Goal: Subscribe to service/newsletter

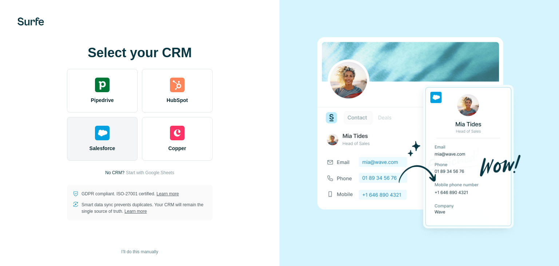
click at [124, 154] on div "Salesforce" at bounding box center [102, 139] width 71 height 44
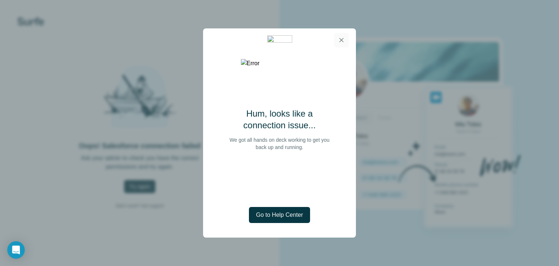
click at [338, 37] on icon "button" at bounding box center [341, 39] width 7 height 7
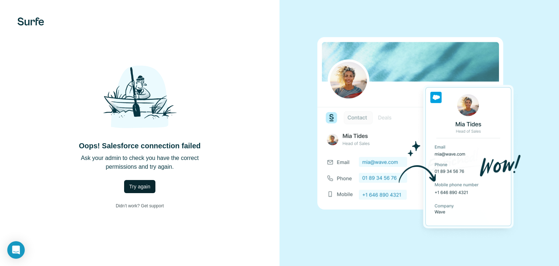
click at [139, 185] on span "Try again" at bounding box center [139, 186] width 21 height 7
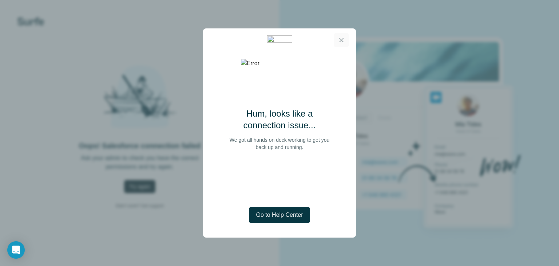
click at [347, 39] on button "button" at bounding box center [341, 40] width 15 height 15
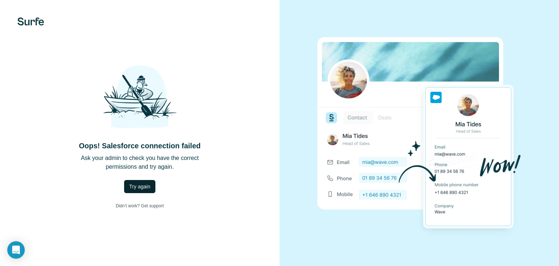
click at [153, 181] on button "Try again" at bounding box center [139, 186] width 31 height 13
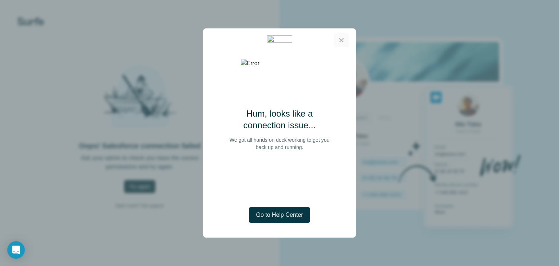
click at [340, 40] on icon "button" at bounding box center [341, 39] width 7 height 7
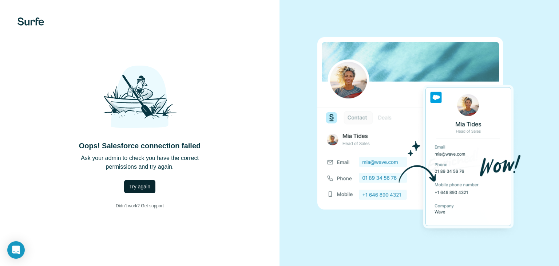
click at [146, 187] on span "Try again" at bounding box center [139, 186] width 21 height 7
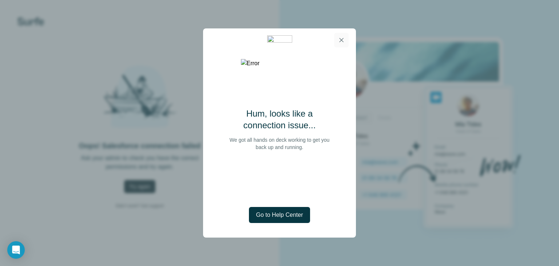
click at [338, 39] on icon "button" at bounding box center [341, 39] width 7 height 7
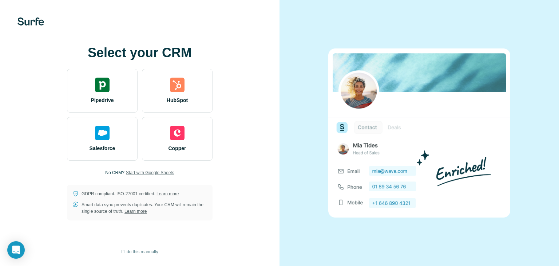
click at [147, 171] on span "Start with Google Sheets" at bounding box center [150, 172] width 48 height 7
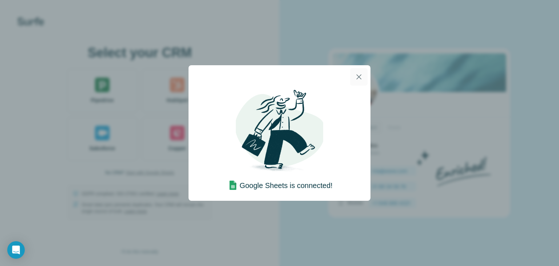
click at [356, 78] on icon "button" at bounding box center [359, 76] width 9 height 9
